Goal: Information Seeking & Learning: Learn about a topic

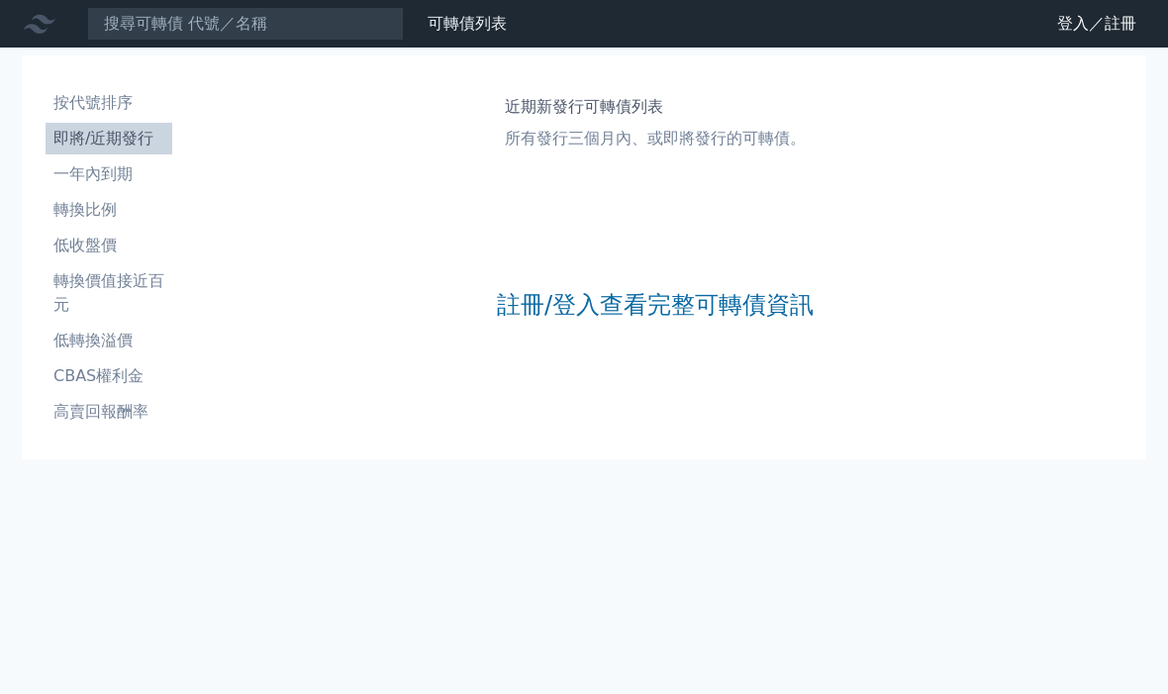
click at [585, 320] on link "註冊/登入查看完整可轉債資訊" at bounding box center [655, 305] width 317 height 32
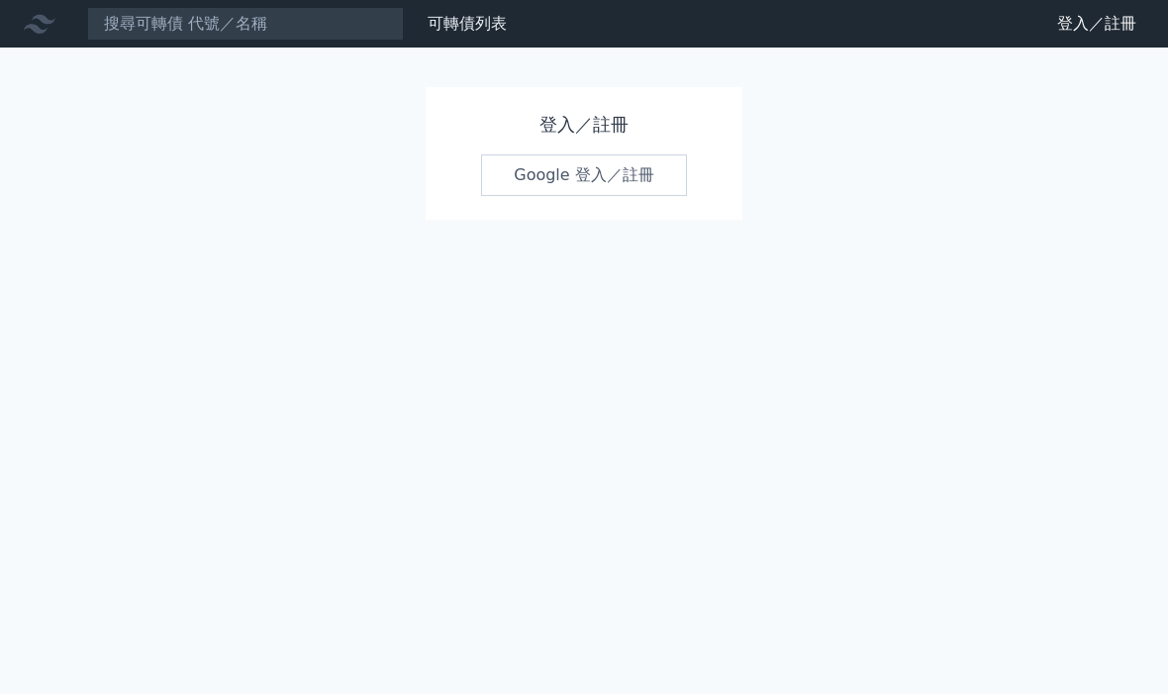
click at [557, 189] on link "Google 登入／註冊" at bounding box center [584, 175] width 206 height 42
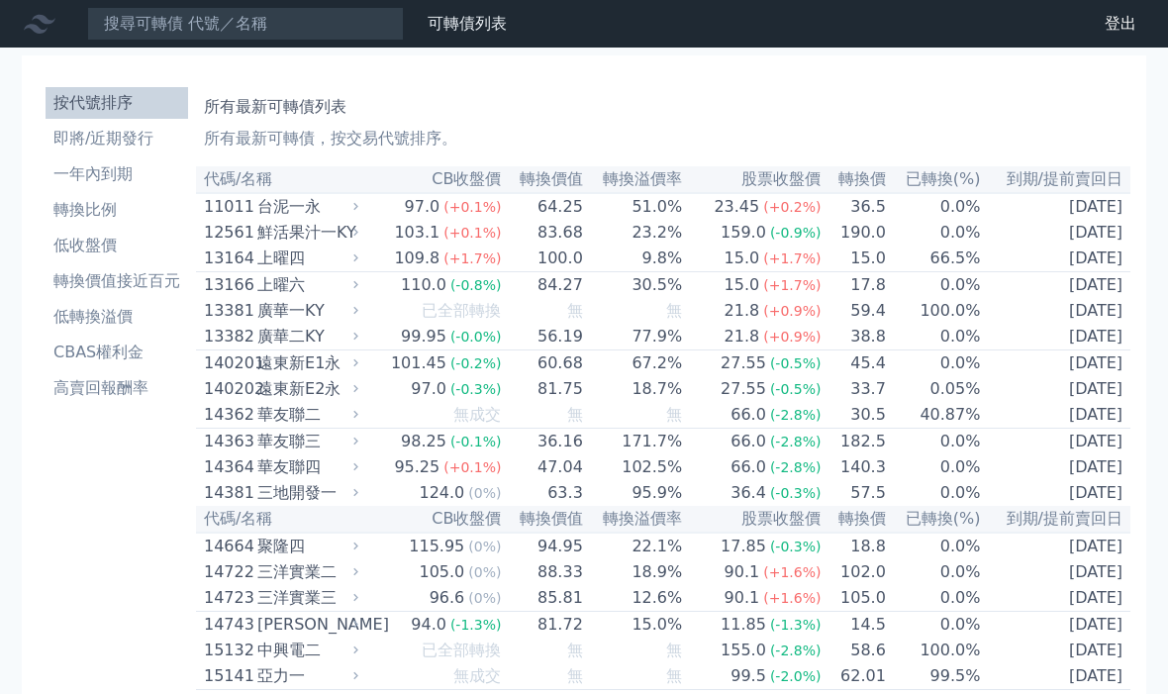
click at [120, 140] on li "即將/近期發行" at bounding box center [117, 139] width 143 height 24
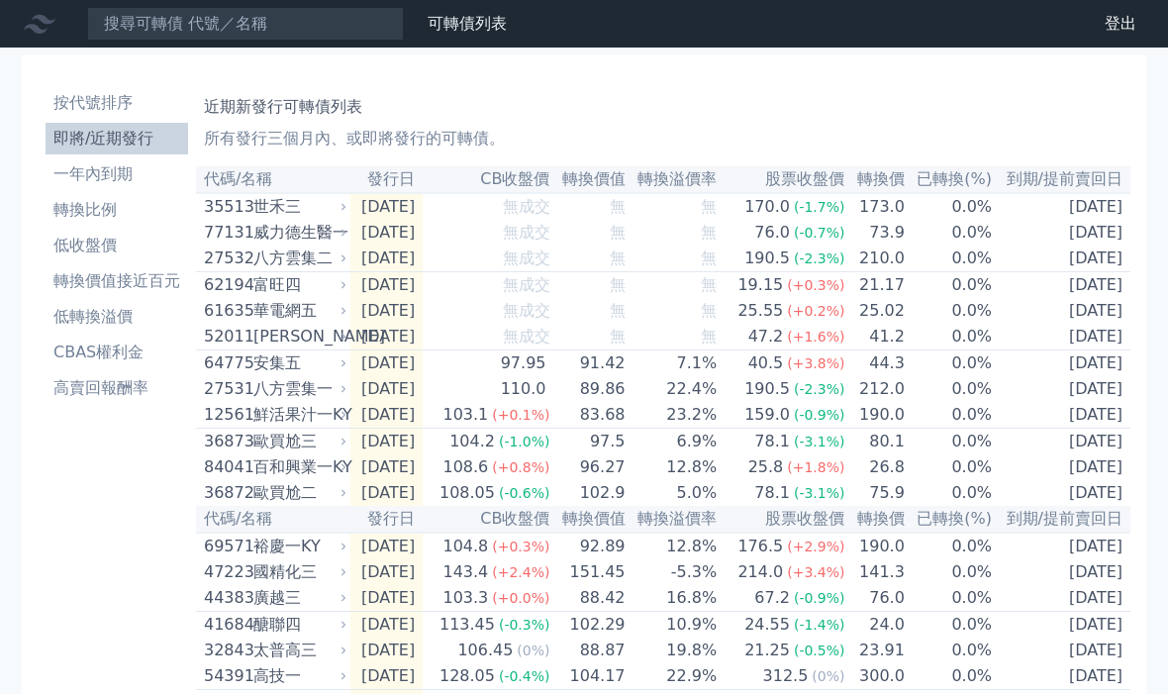
click at [117, 144] on li "即將/近期發行" at bounding box center [117, 139] width 143 height 24
click at [135, 137] on li "即將/近期發行" at bounding box center [117, 139] width 143 height 24
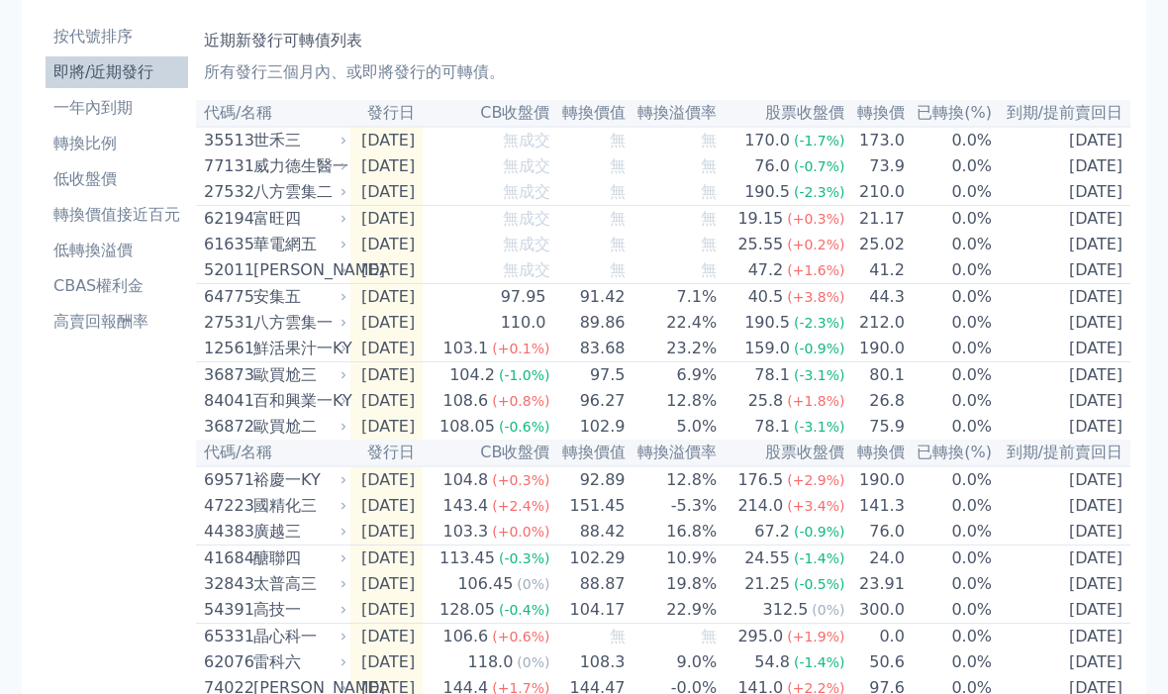
scroll to position [37, 0]
